Goal: Task Accomplishment & Management: Manage account settings

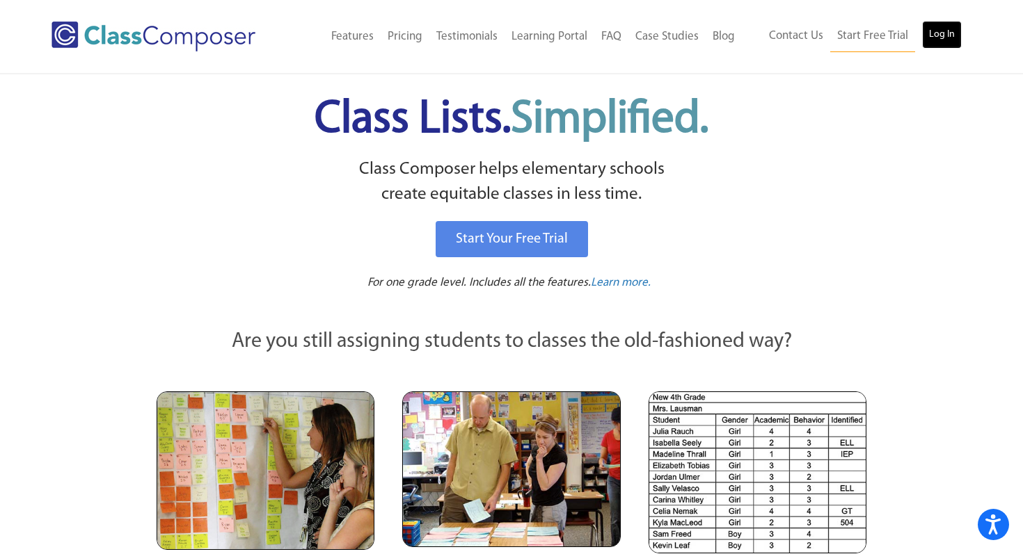
click at [942, 38] on link "Log In" at bounding box center [942, 35] width 40 height 28
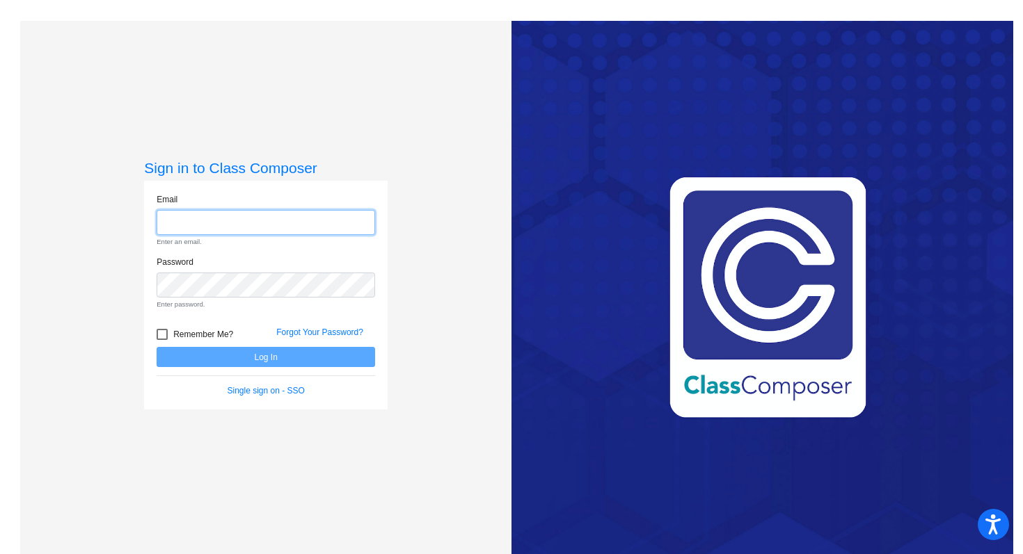
type input "butler.sophia@pcr3schools.org"
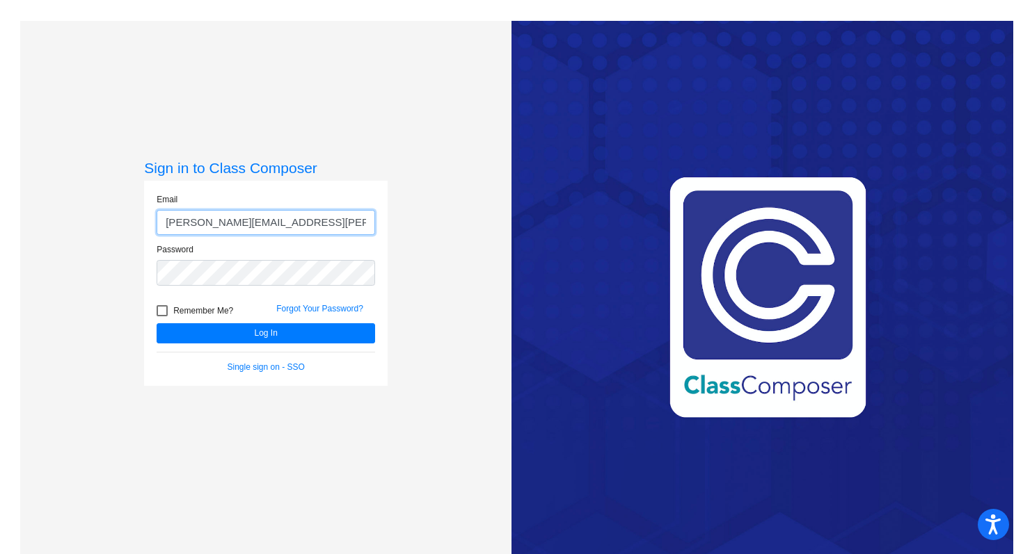
click at [157, 323] on button "Log In" at bounding box center [266, 333] width 218 height 20
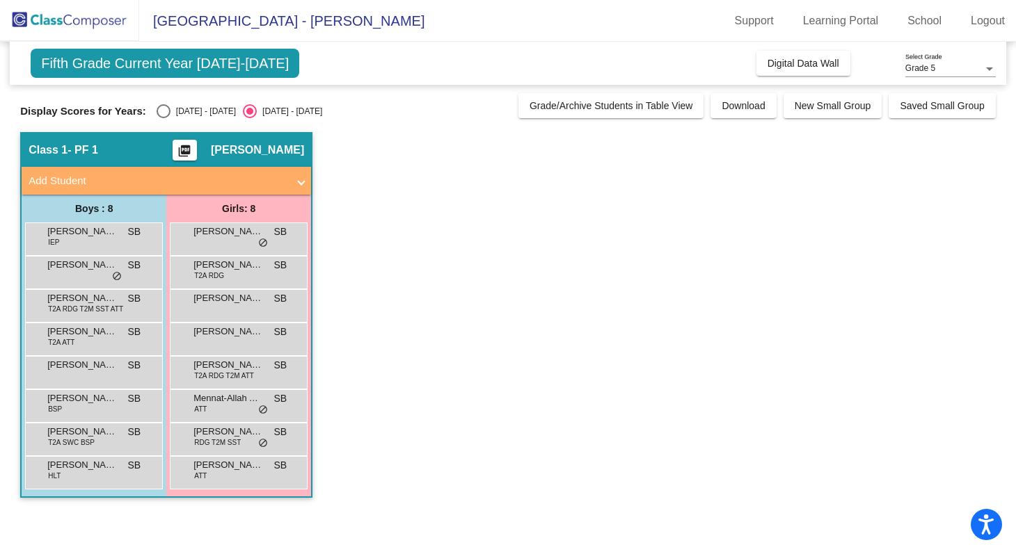
click at [299, 182] on span at bounding box center [301, 181] width 6 height 16
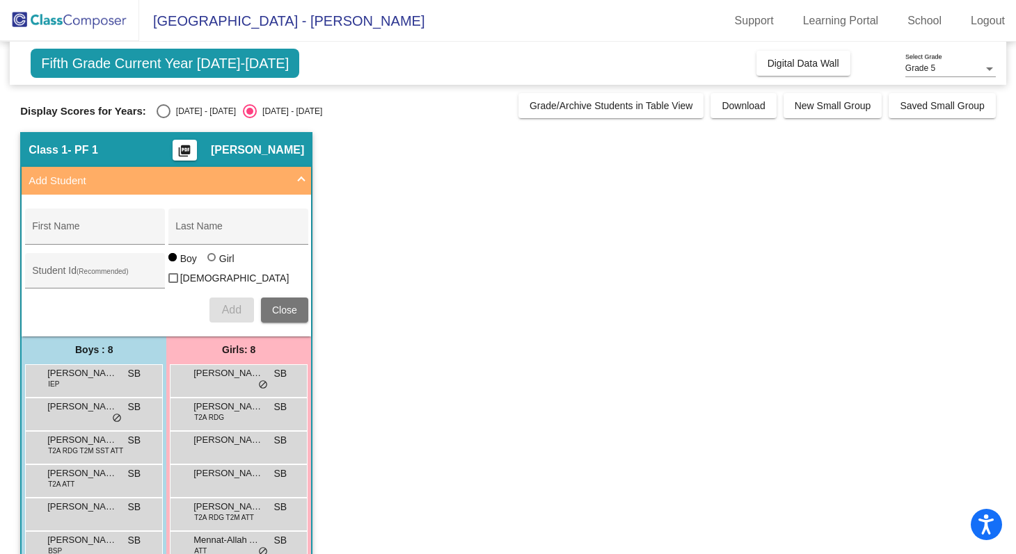
click at [299, 182] on span at bounding box center [301, 181] width 6 height 16
